Goal: Task Accomplishment & Management: Manage account settings

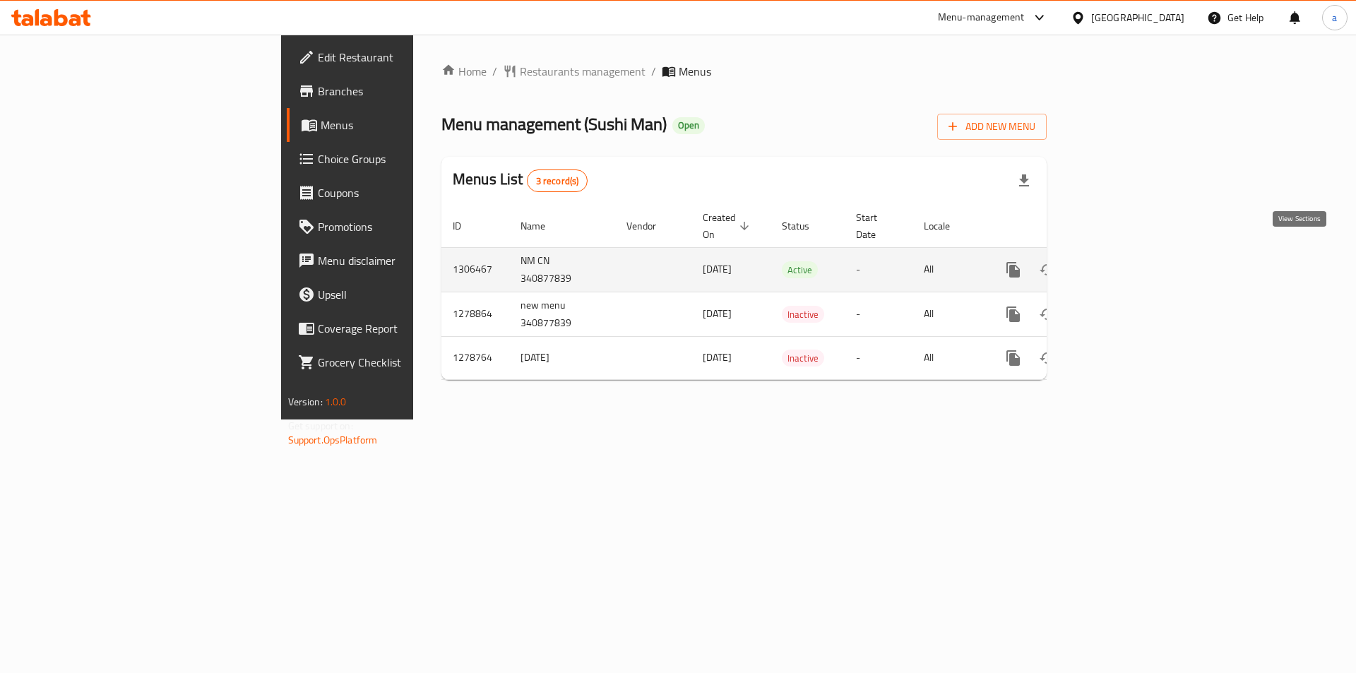
click at [1124, 261] on icon "enhanced table" at bounding box center [1115, 269] width 17 height 17
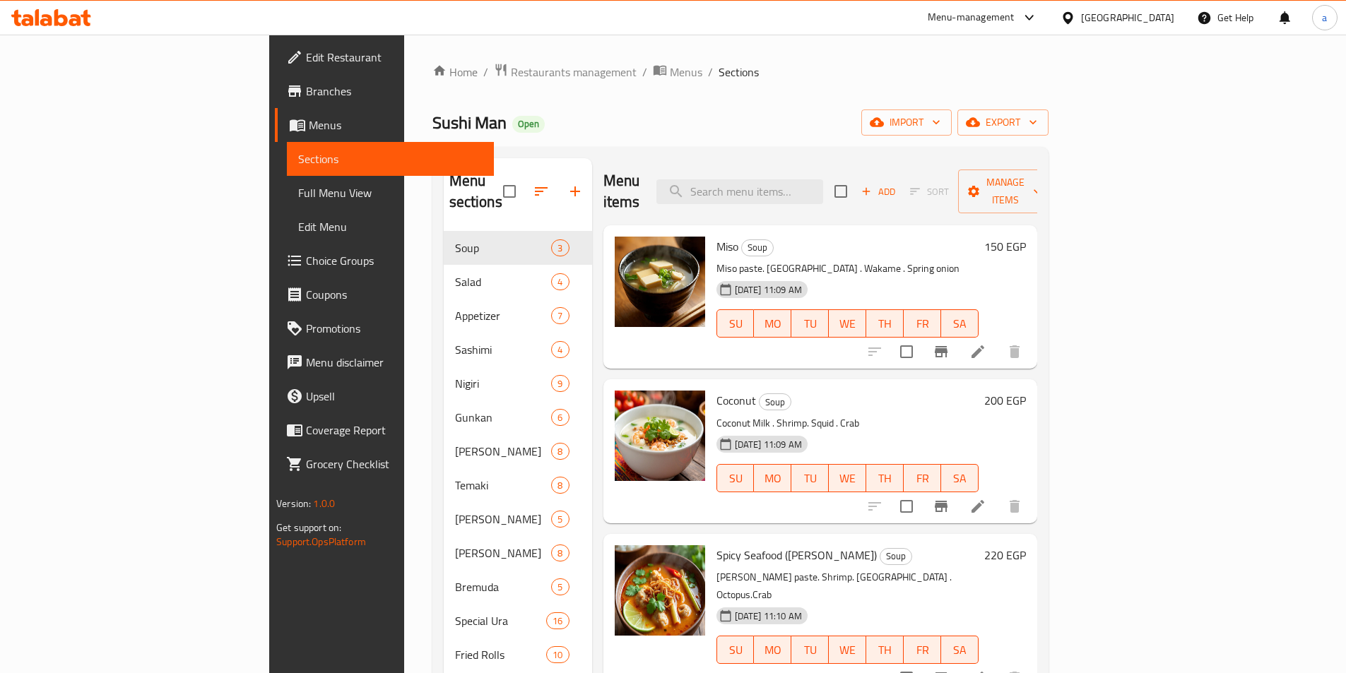
click at [306, 259] on span "Choice Groups" at bounding box center [394, 260] width 177 height 17
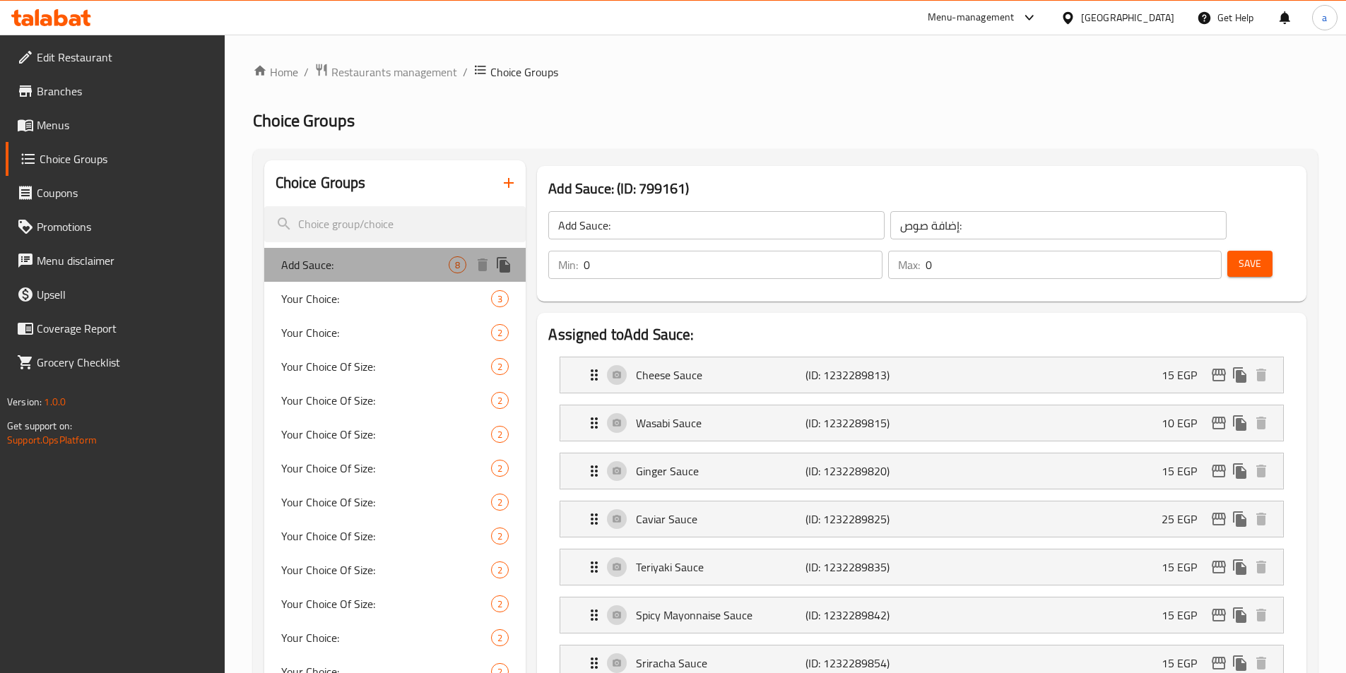
click at [324, 270] on span "Add Sauce:" at bounding box center [365, 264] width 168 height 17
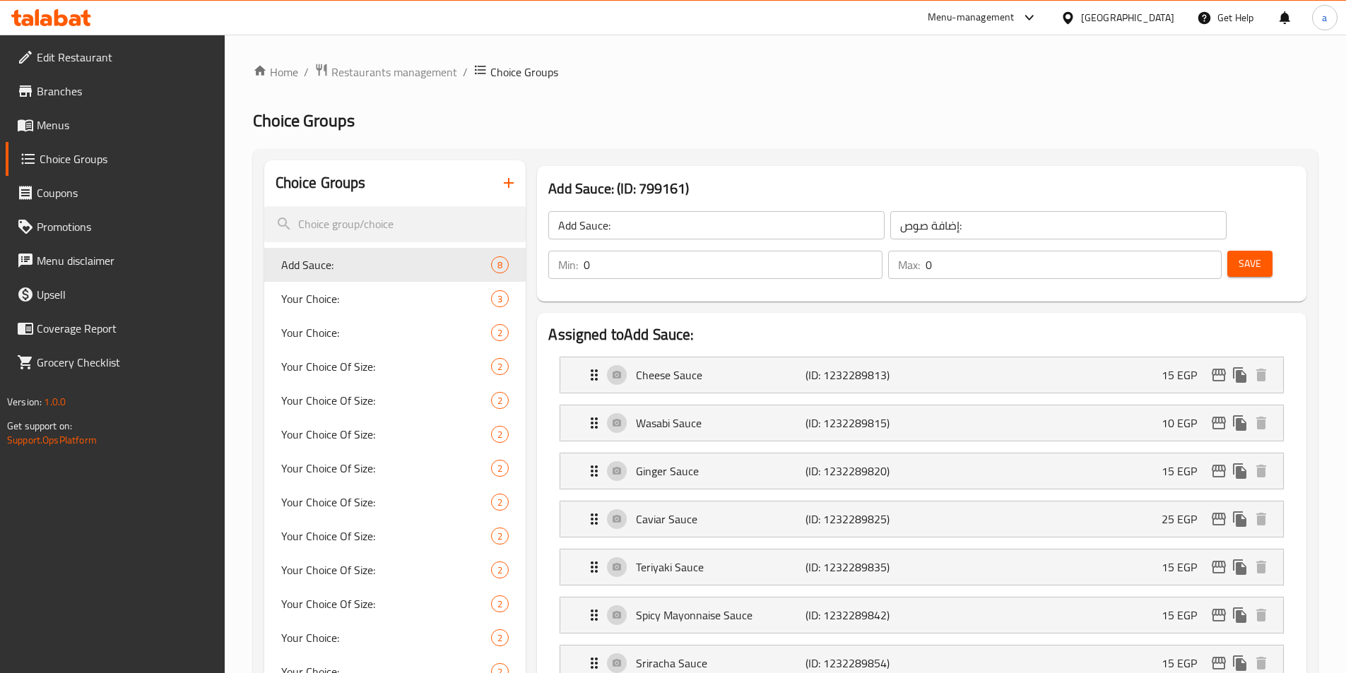
click at [922, 111] on h2 "Choice Groups" at bounding box center [785, 121] width 1065 height 23
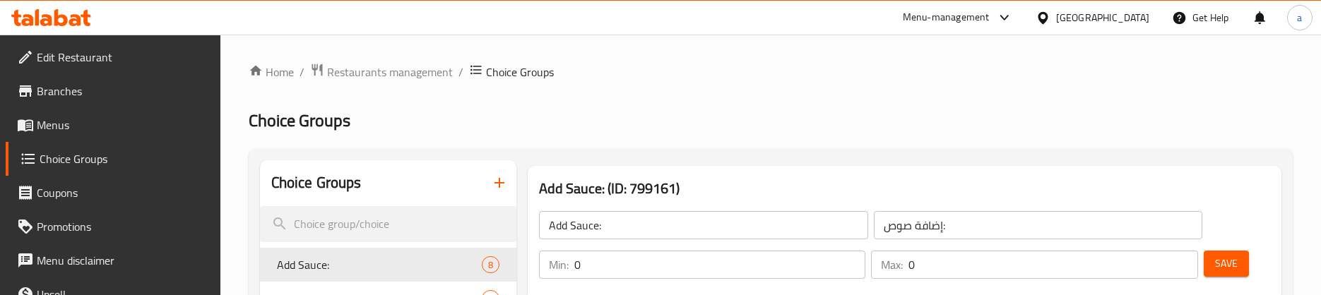
drag, startPoint x: 892, startPoint y: 219, endPoint x: 863, endPoint y: -32, distance: 252.6
click at [124, 57] on span "Edit Restaurant" at bounding box center [123, 57] width 172 height 17
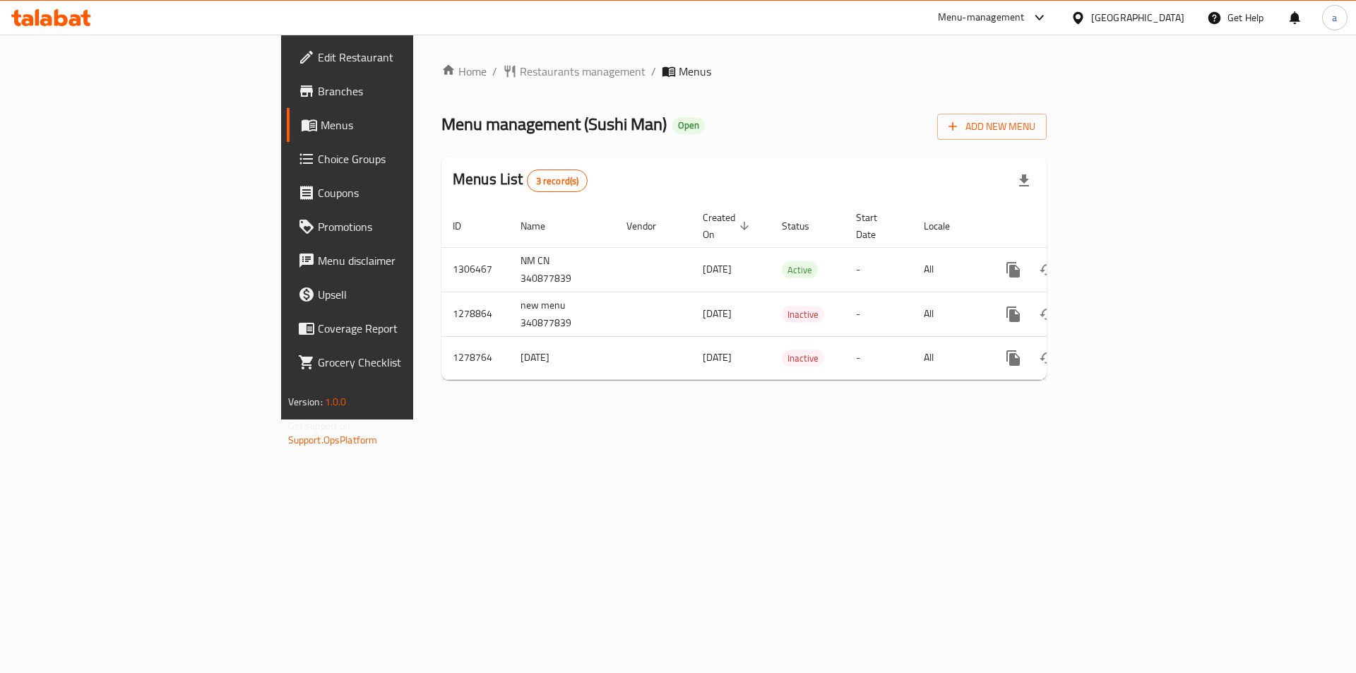
click at [318, 150] on span "Choice Groups" at bounding box center [407, 158] width 179 height 17
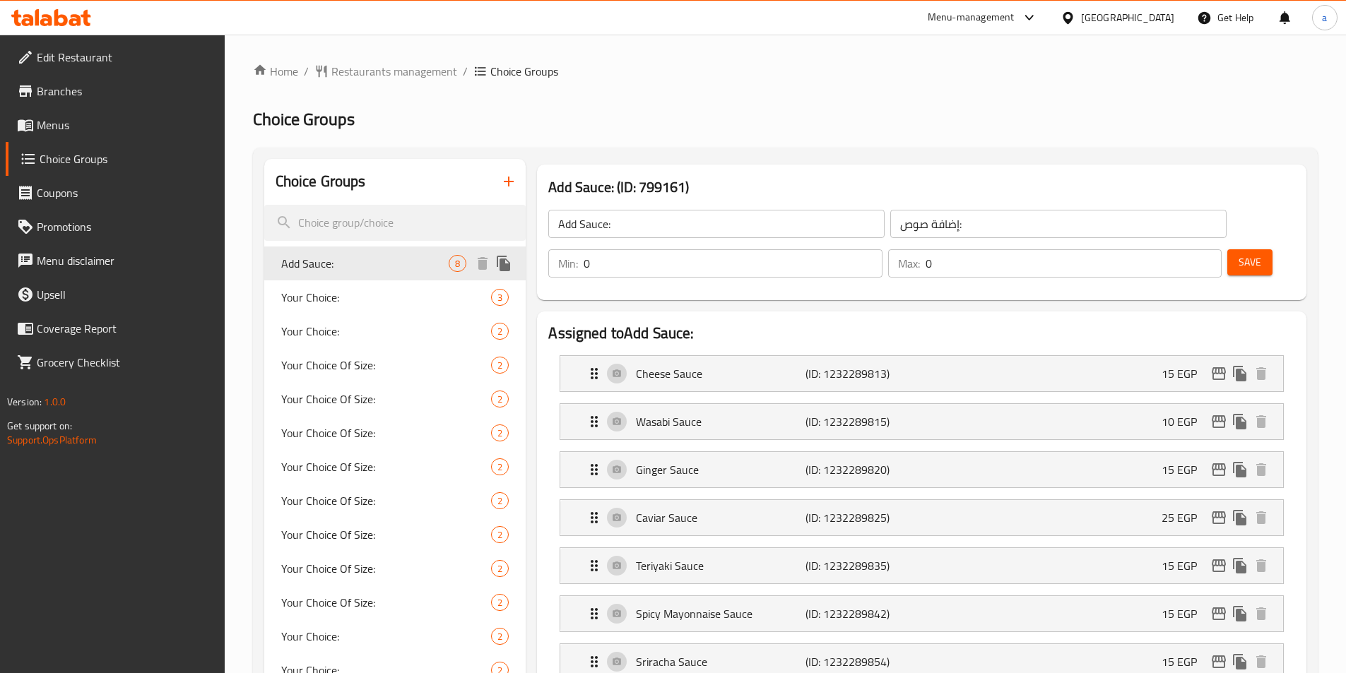
click at [391, 254] on div "Add Sauce: 8" at bounding box center [395, 264] width 262 height 34
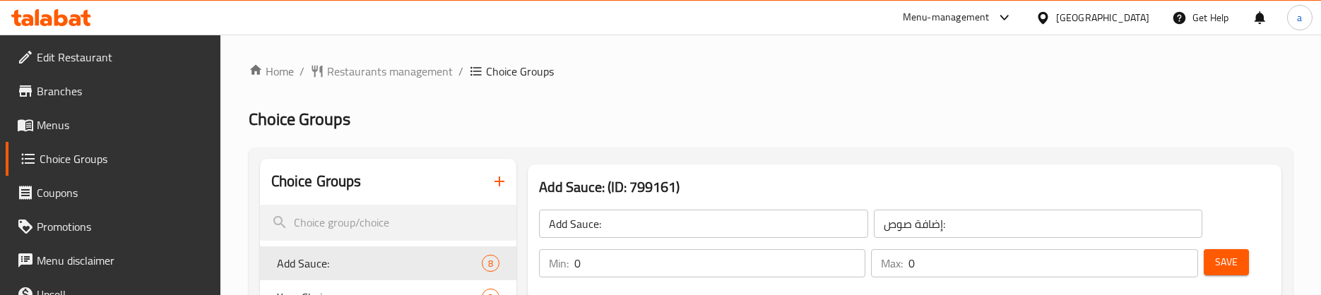
drag, startPoint x: 656, startPoint y: 259, endPoint x: 640, endPoint y: 7, distance: 252.7
click at [76, 61] on span "Edit Restaurant" at bounding box center [123, 57] width 172 height 17
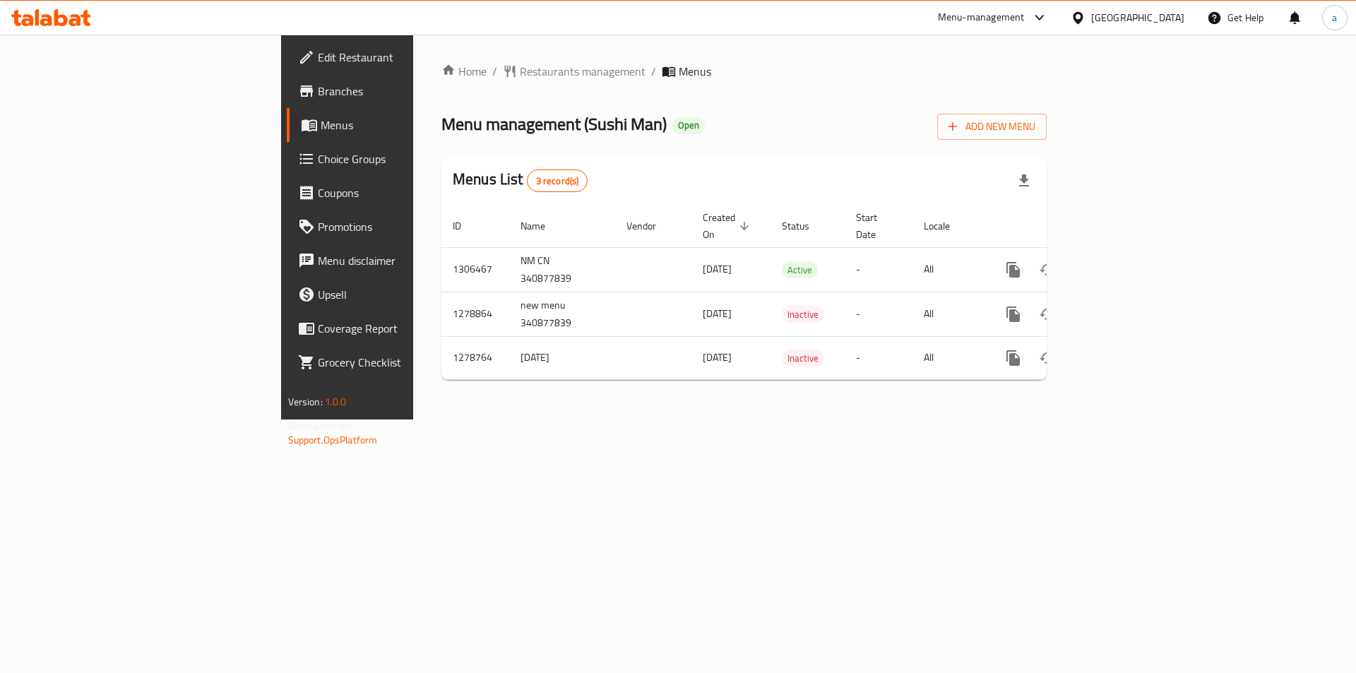
click at [318, 162] on span "Choice Groups" at bounding box center [407, 158] width 179 height 17
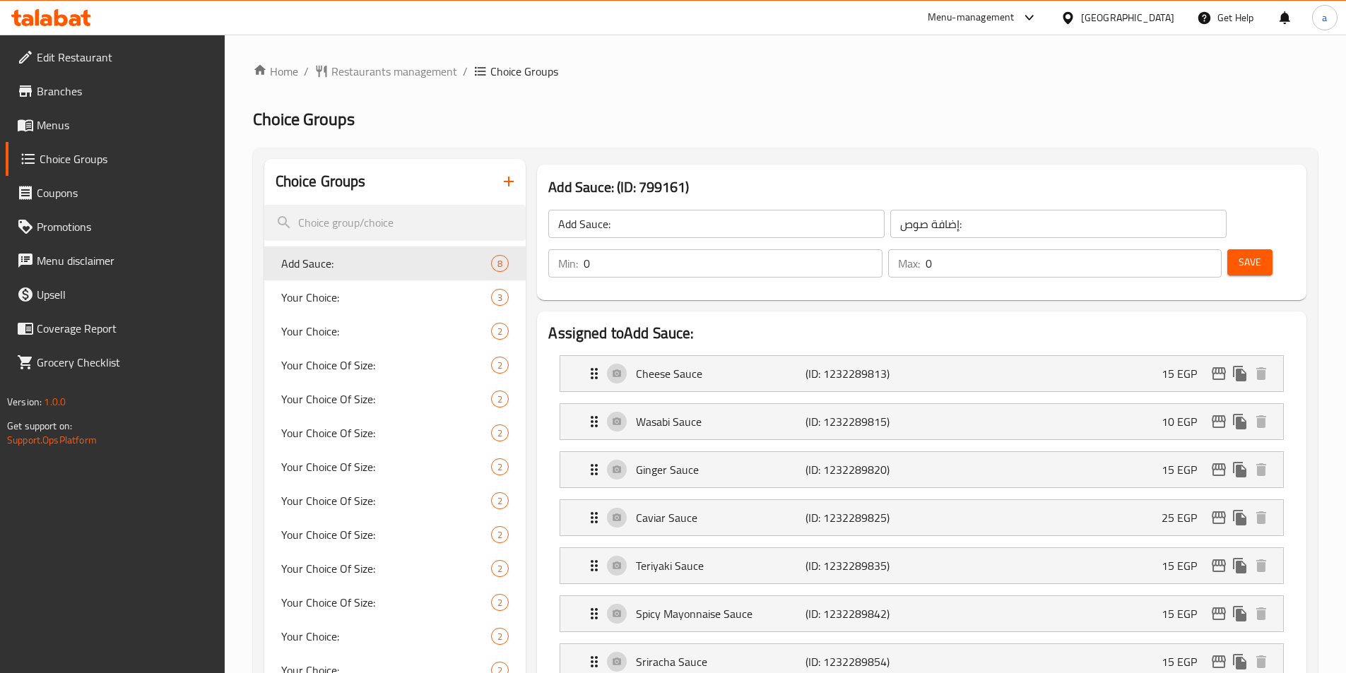
click at [683, 113] on h2 "Choice Groups" at bounding box center [785, 119] width 1065 height 23
drag, startPoint x: 923, startPoint y: 433, endPoint x: 893, endPoint y: 73, distance: 360.8
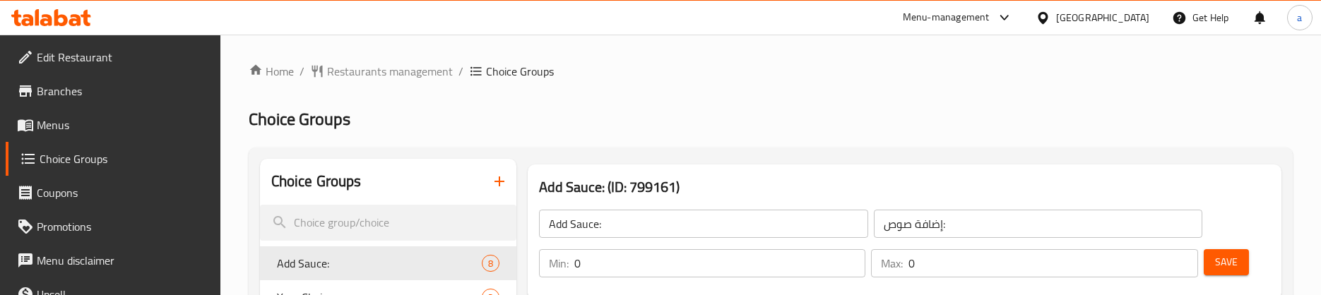
click at [341, 68] on span "Restaurants management" at bounding box center [390, 71] width 126 height 17
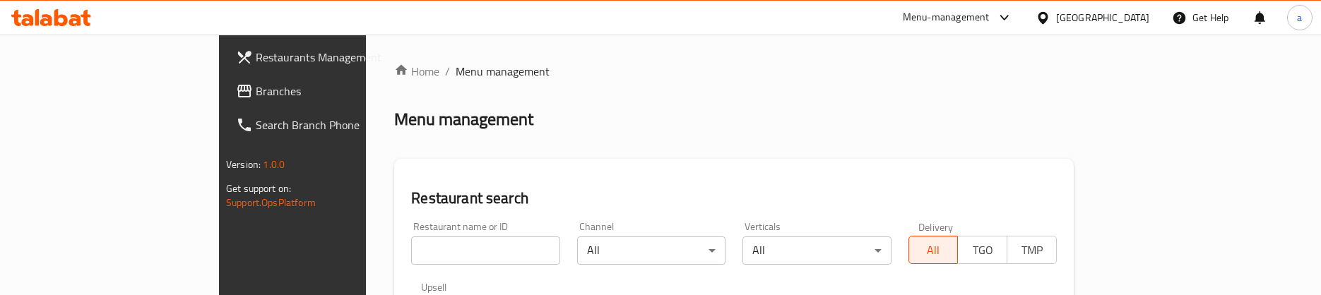
click at [256, 91] on span "Branches" at bounding box center [342, 91] width 172 height 17
